Goal: Find contact information: Find contact information

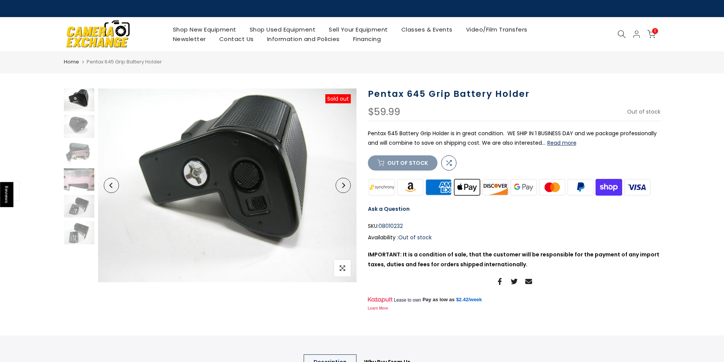
click at [236, 41] on link "Contact Us" at bounding box center [237, 39] width 48 height 10
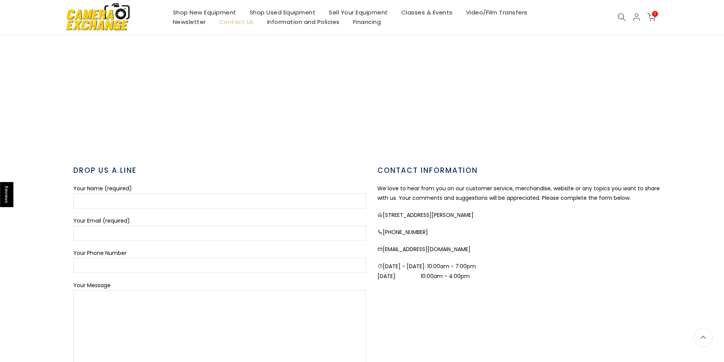
scroll to position [151, 0]
